Goal: Browse casually: Explore the website without a specific task or goal

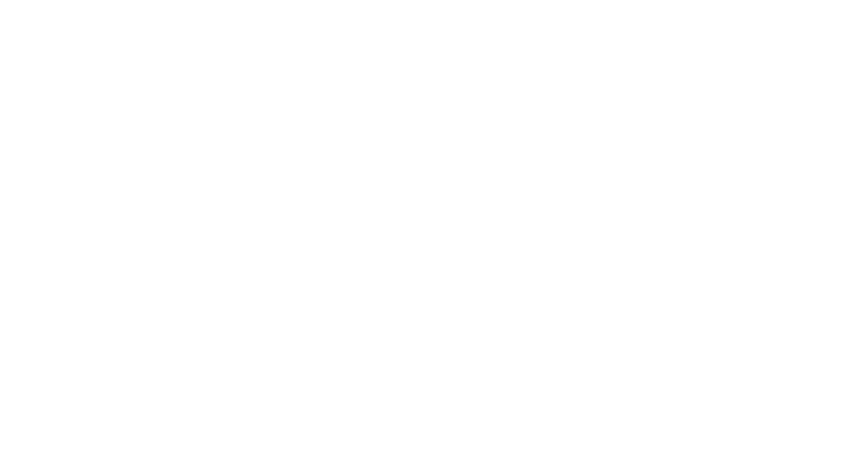
click at [135, 0] on html at bounding box center [424, 0] width 848 height 0
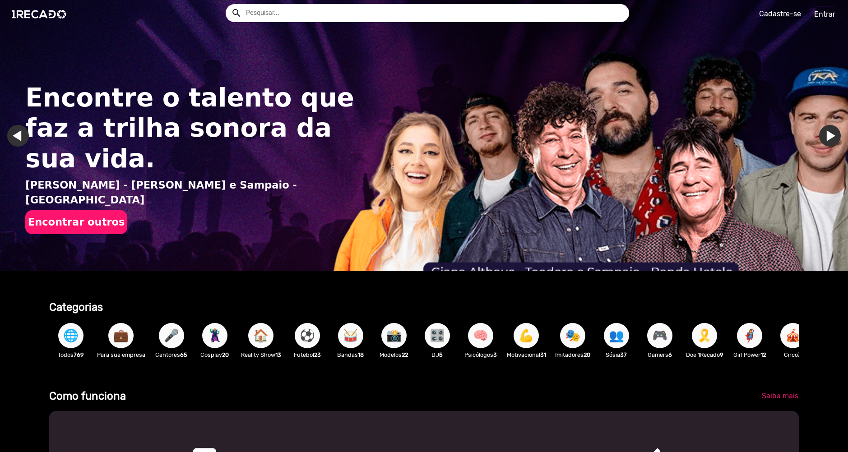
drag, startPoint x: 0, startPoint y: 0, endPoint x: 129, endPoint y: 95, distance: 160.1
click at [129, 95] on div "Encontre o talento que faz a trilha sonora da sua vida. [PERSON_NAME] - [PERSON…" at bounding box center [194, 158] width 339 height 235
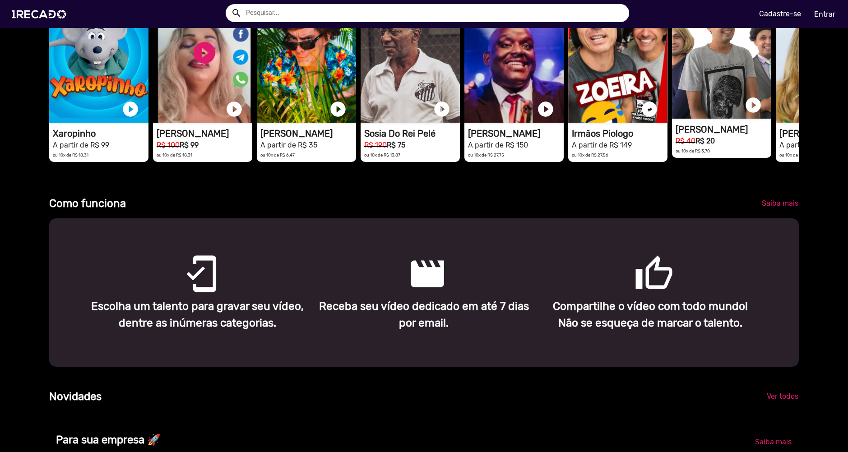
scroll to position [271, 0]
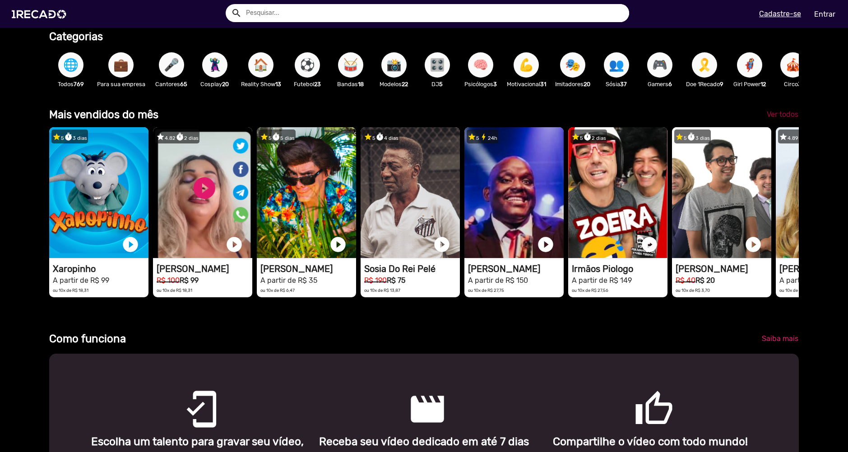
click at [783, 119] on span "Ver todos" at bounding box center [783, 114] width 32 height 9
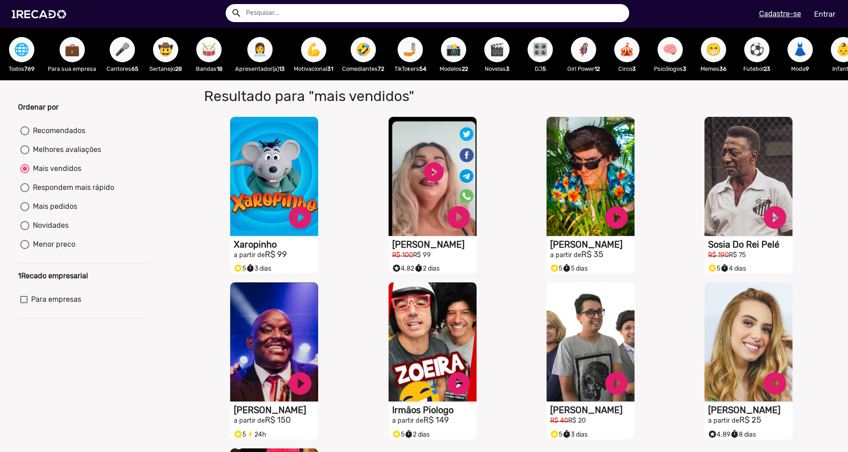
click at [24, 43] on span "🌐" at bounding box center [21, 49] width 15 height 25
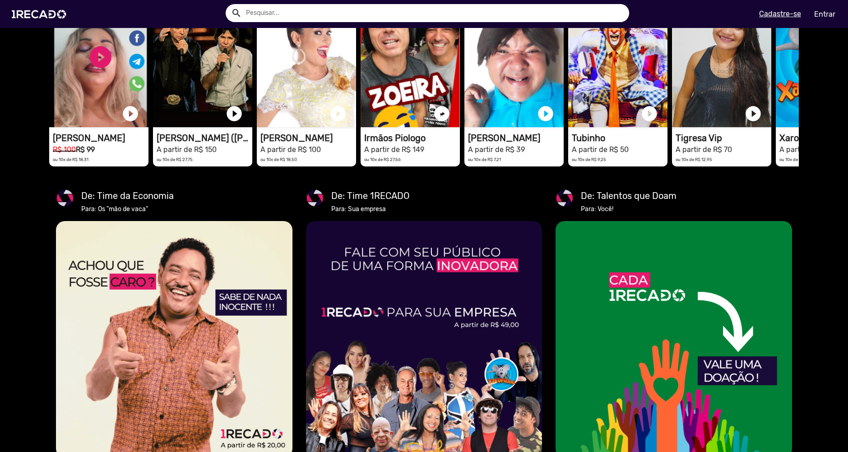
scroll to position [677, 0]
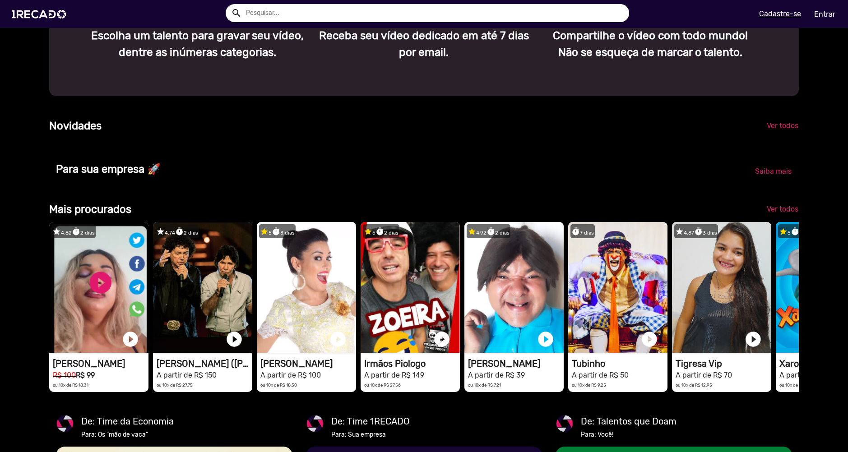
click at [317, 8] on input "text" at bounding box center [434, 13] width 391 height 18
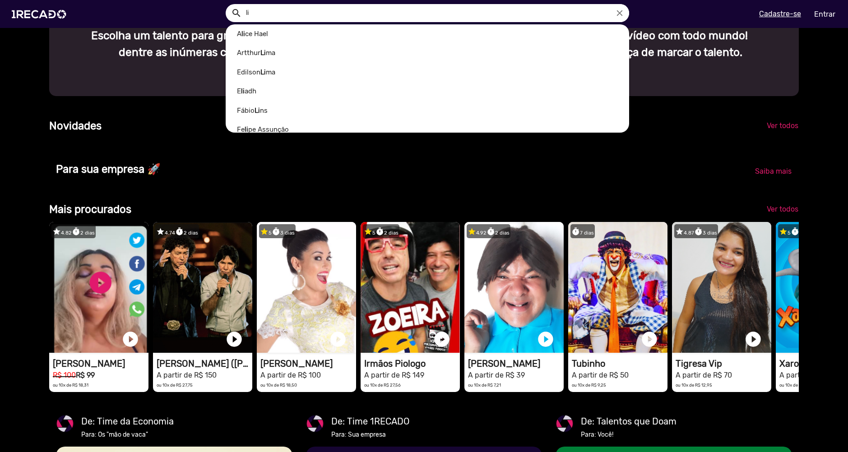
type input "l"
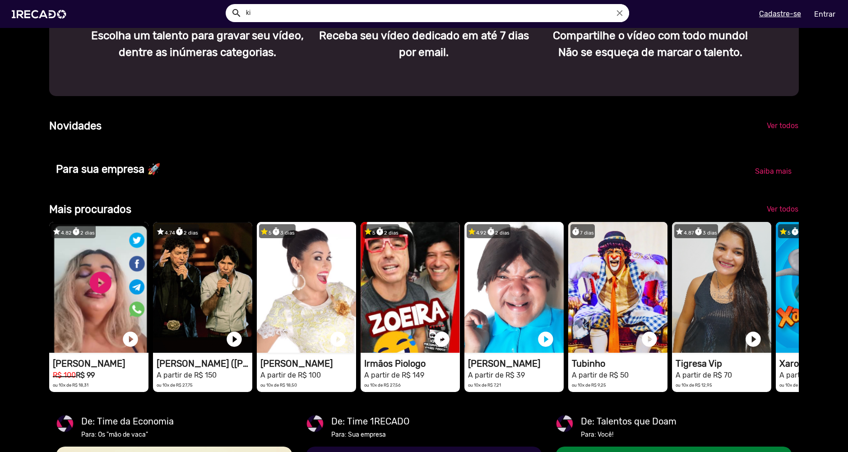
type input "k"
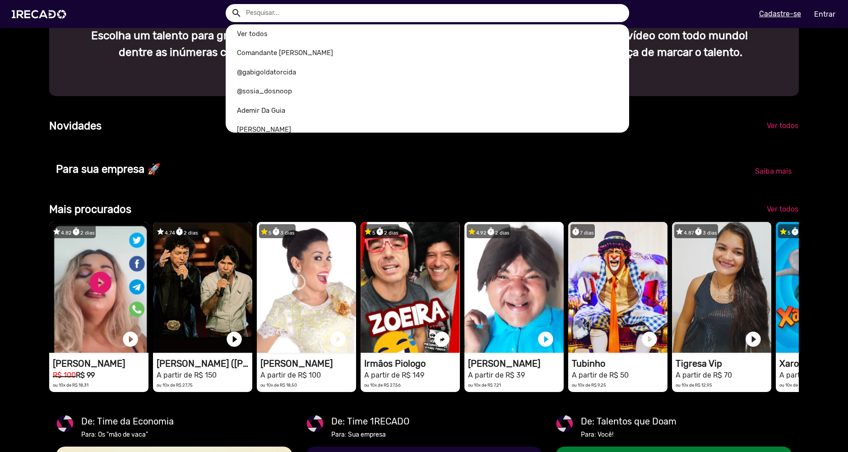
scroll to position [0, 1683]
